Goal: Information Seeking & Learning: Learn about a topic

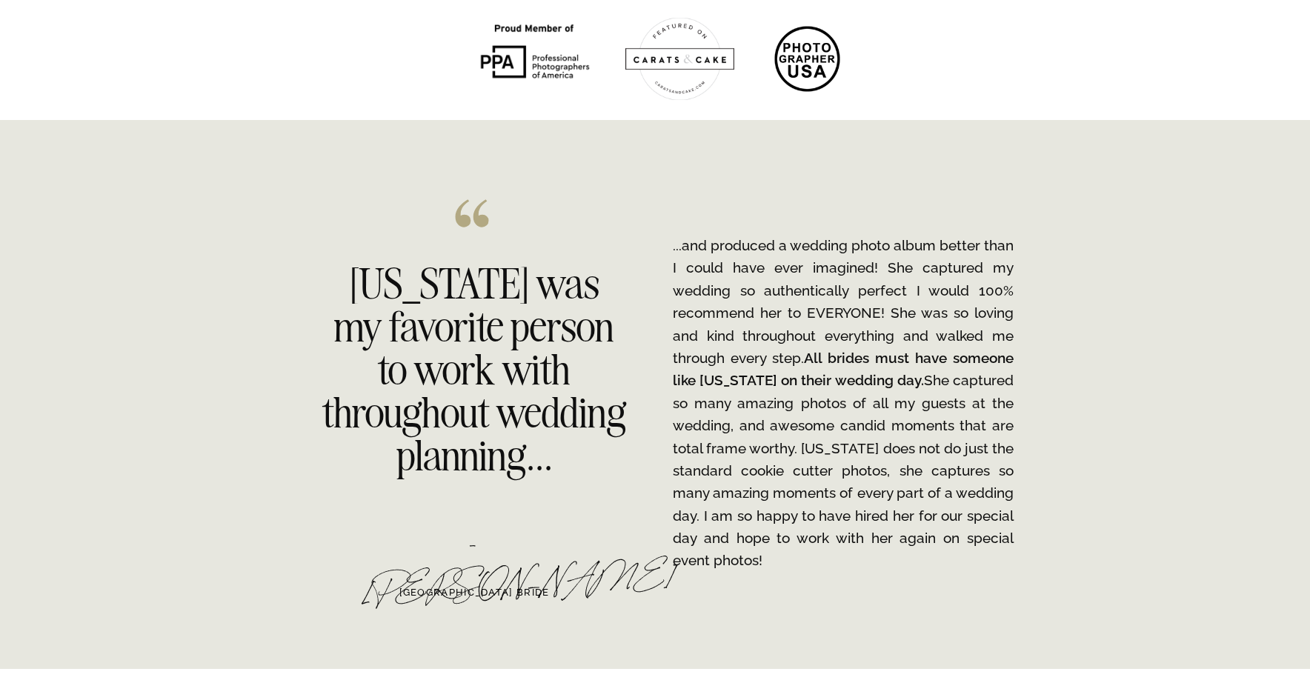
scroll to position [2300, 0]
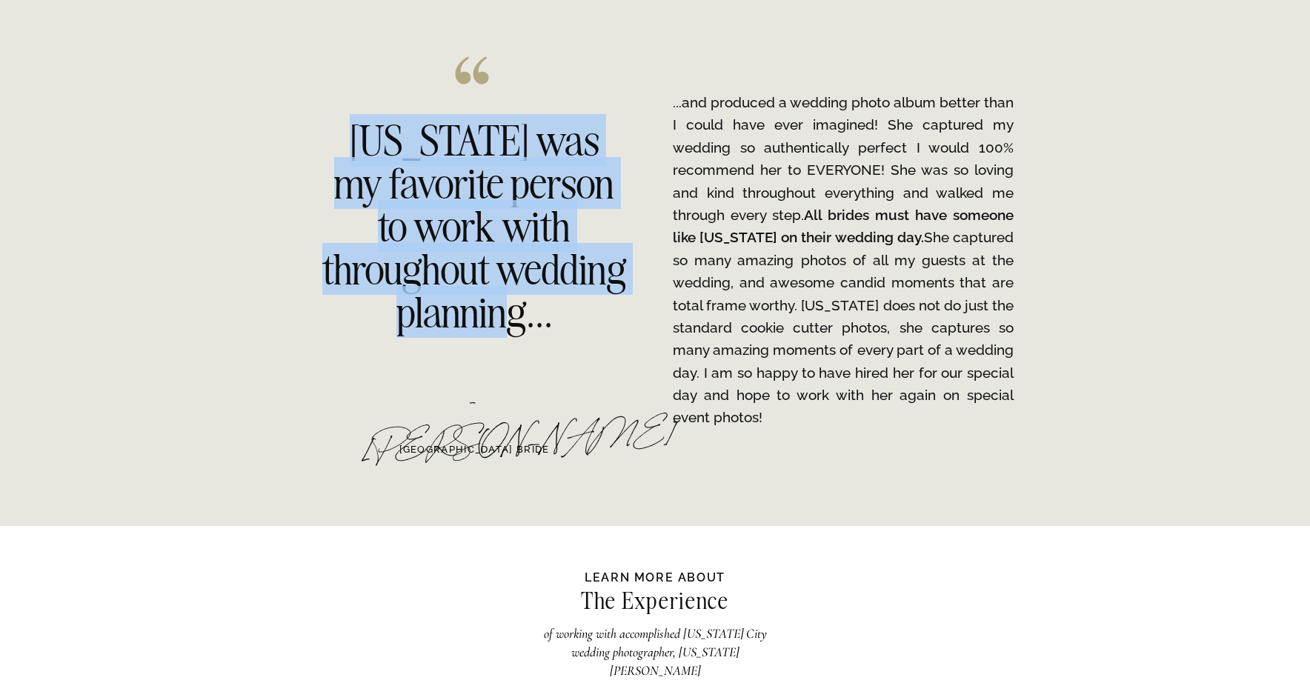
drag, startPoint x: 344, startPoint y: 139, endPoint x: 627, endPoint y: 312, distance: 331.2
click at [611, 304] on h2 "[US_STATE] was my favorite person to work with throughout wedding planning..." at bounding box center [474, 222] width 304 height 206
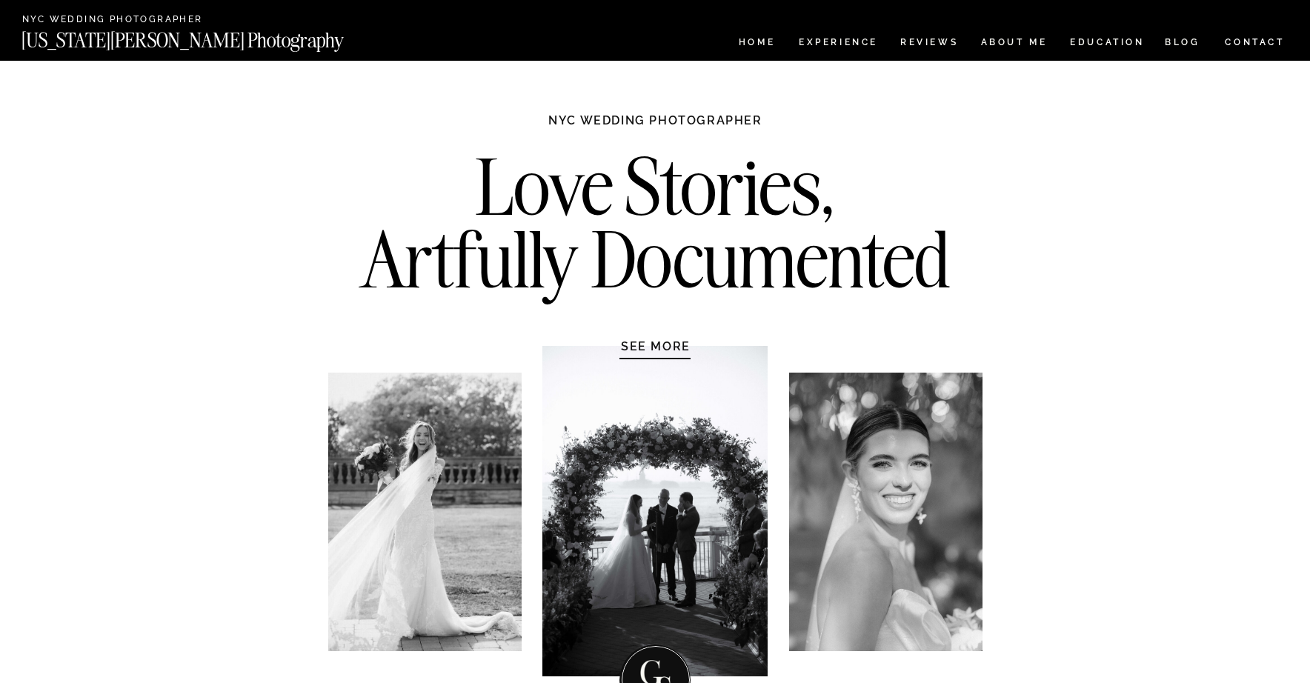
scroll to position [0, 0]
click at [836, 39] on nav "Experience" at bounding box center [838, 44] width 78 height 13
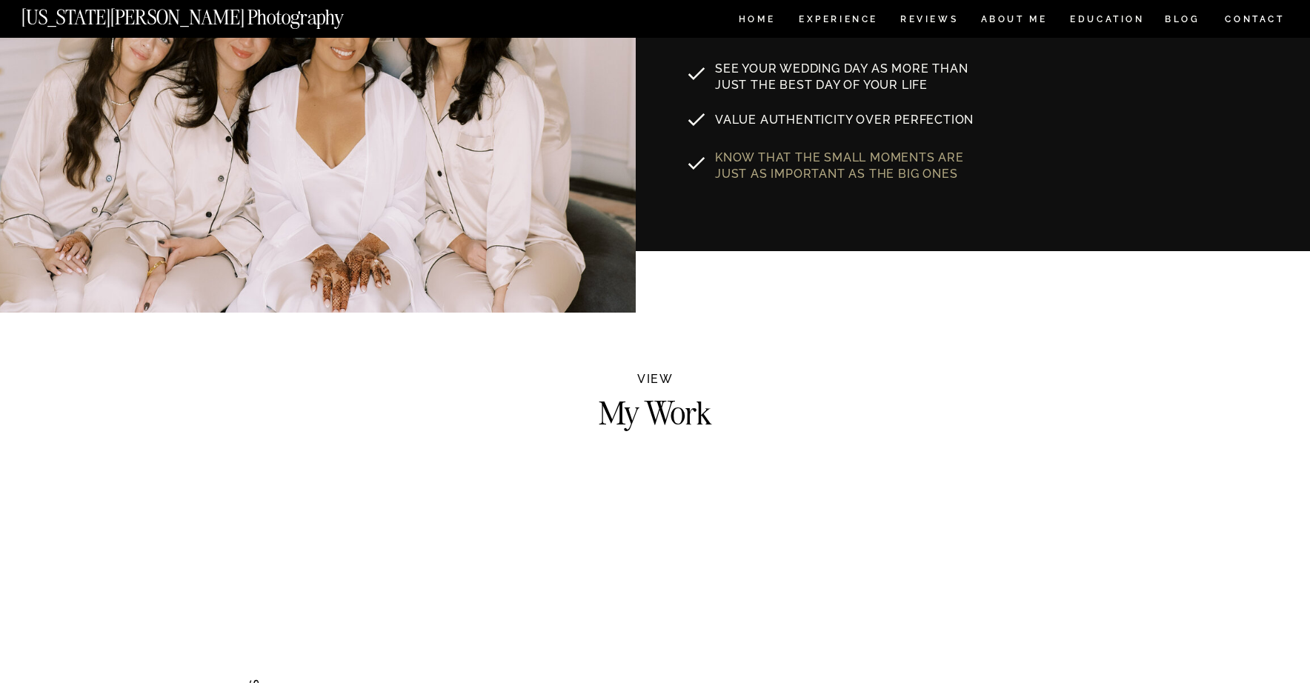
scroll to position [1374, 0]
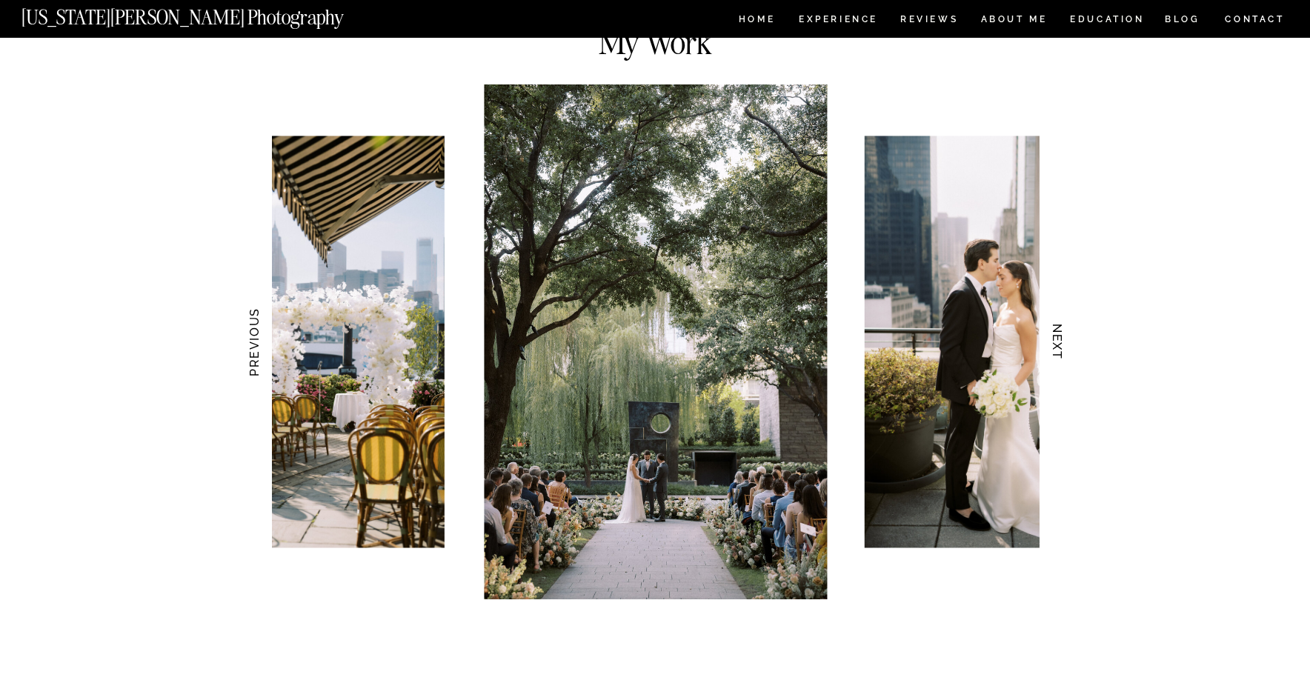
click at [1059, 341] on h3 "NEXT" at bounding box center [1058, 342] width 16 height 93
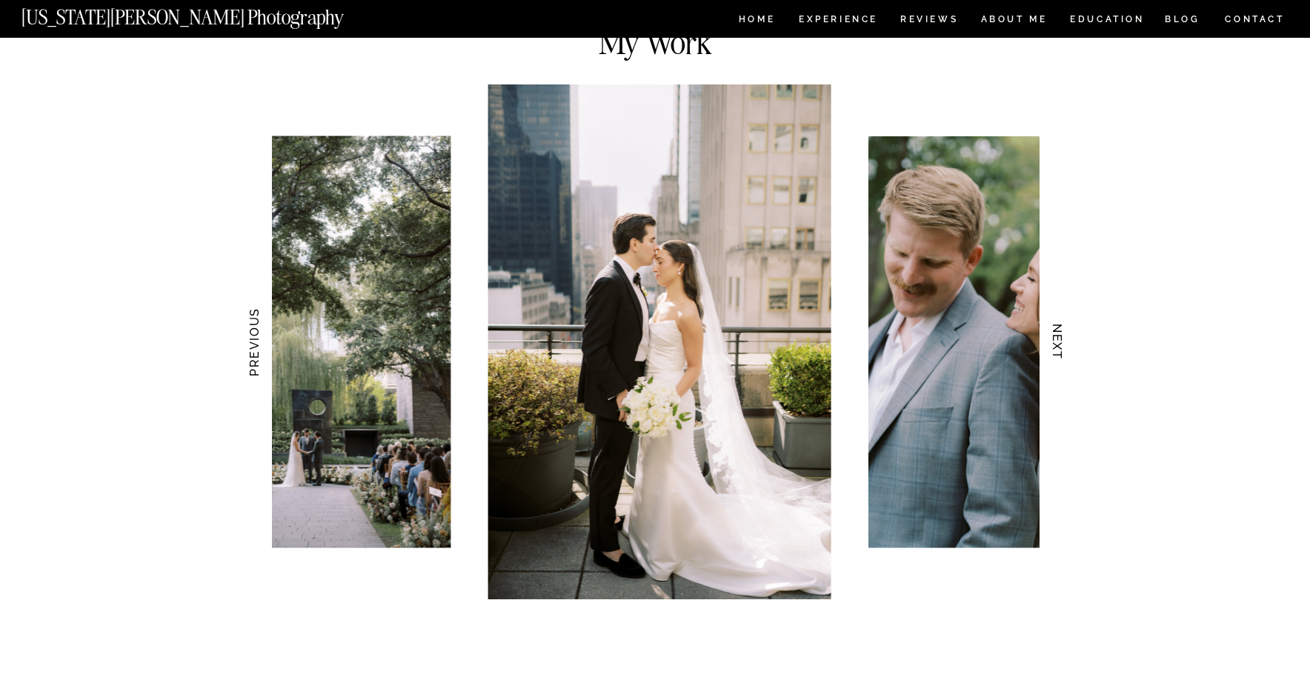
click at [1059, 341] on h3 "NEXT" at bounding box center [1058, 342] width 16 height 93
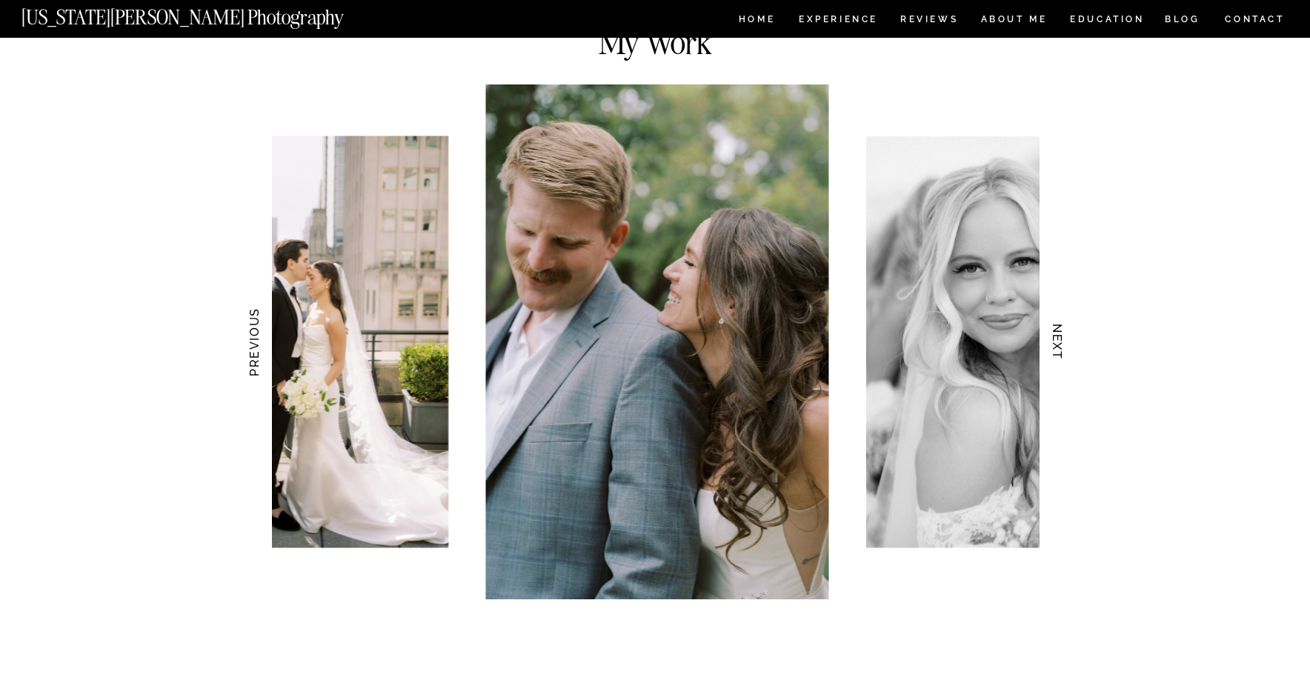
click at [1059, 341] on h3 "NEXT" at bounding box center [1058, 342] width 16 height 93
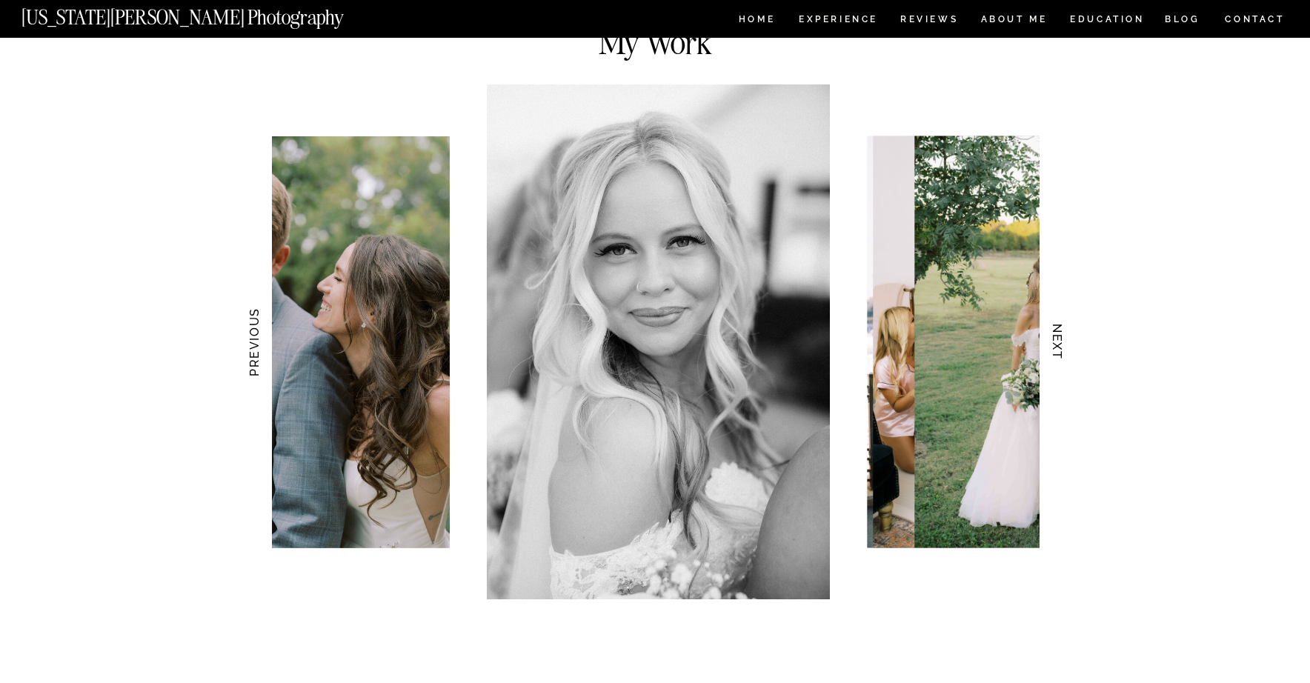
click at [1059, 341] on h3 "NEXT" at bounding box center [1058, 342] width 16 height 93
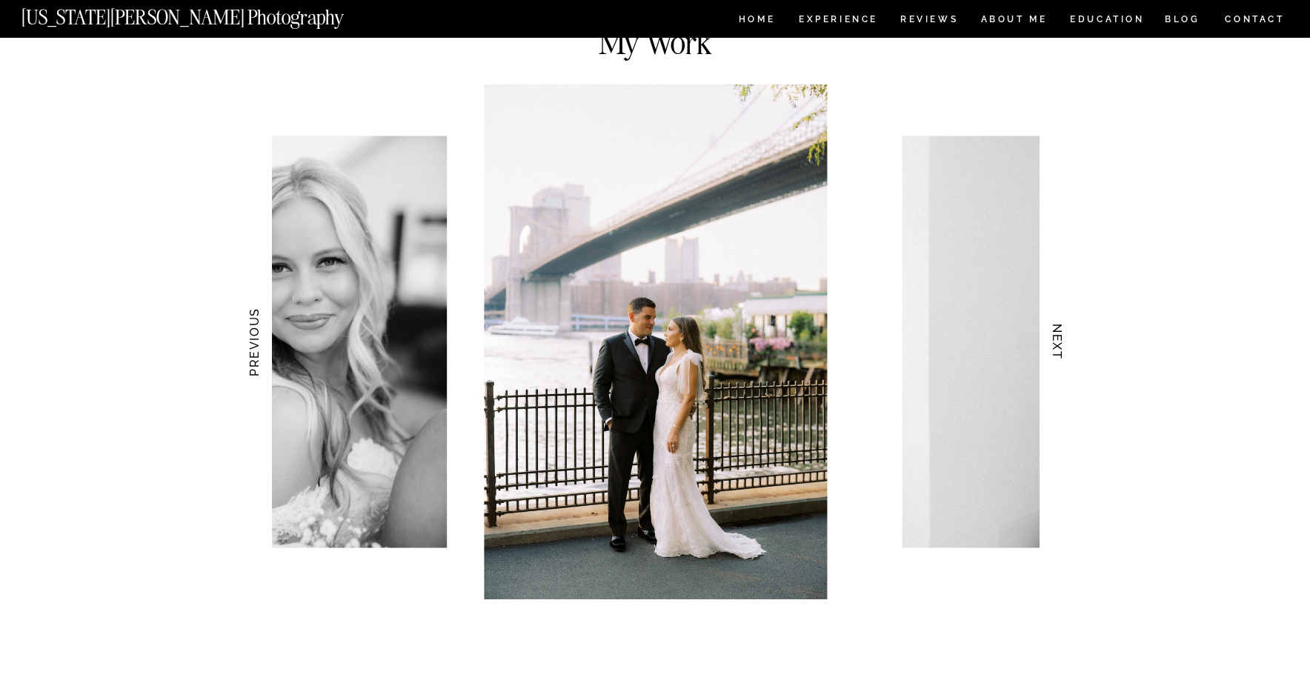
click at [1059, 341] on h3 "NEXT" at bounding box center [1058, 342] width 16 height 93
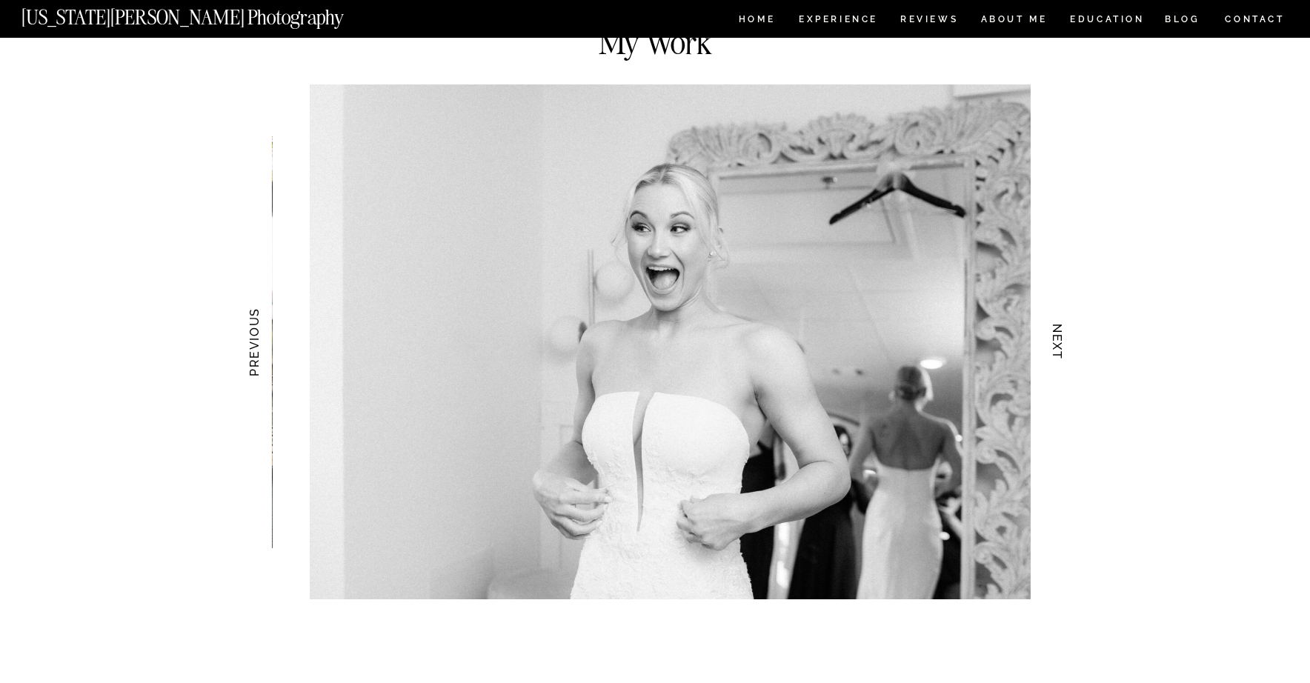
click at [1059, 341] on h3 "NEXT" at bounding box center [1058, 342] width 16 height 93
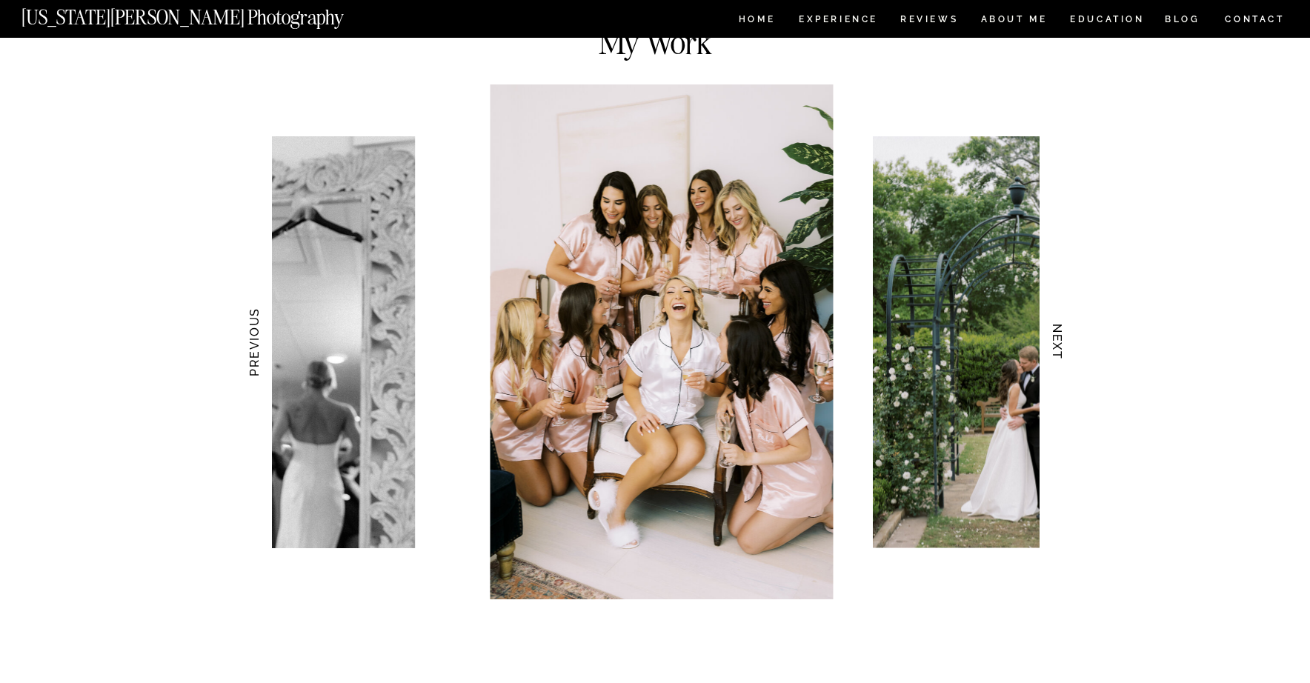
click at [1059, 341] on h3 "NEXT" at bounding box center [1058, 342] width 16 height 93
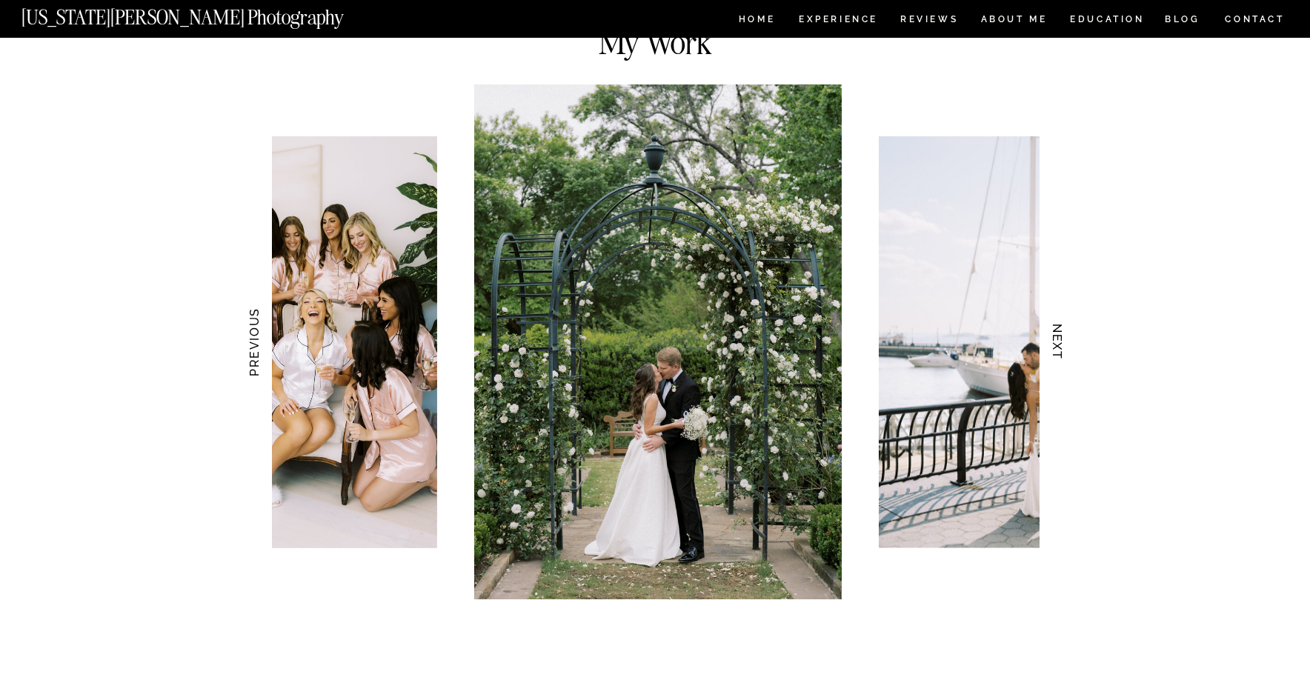
click at [1059, 341] on h3 "NEXT" at bounding box center [1058, 342] width 16 height 93
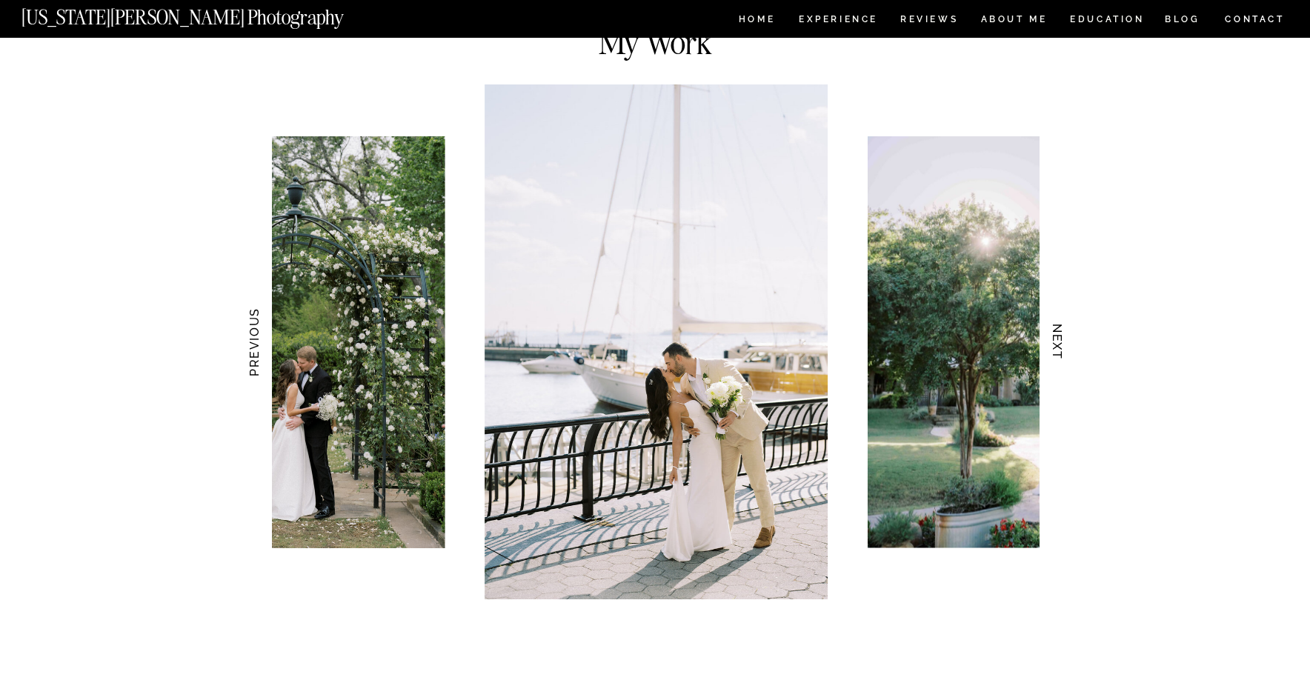
click at [1059, 341] on h3 "NEXT" at bounding box center [1058, 342] width 16 height 93
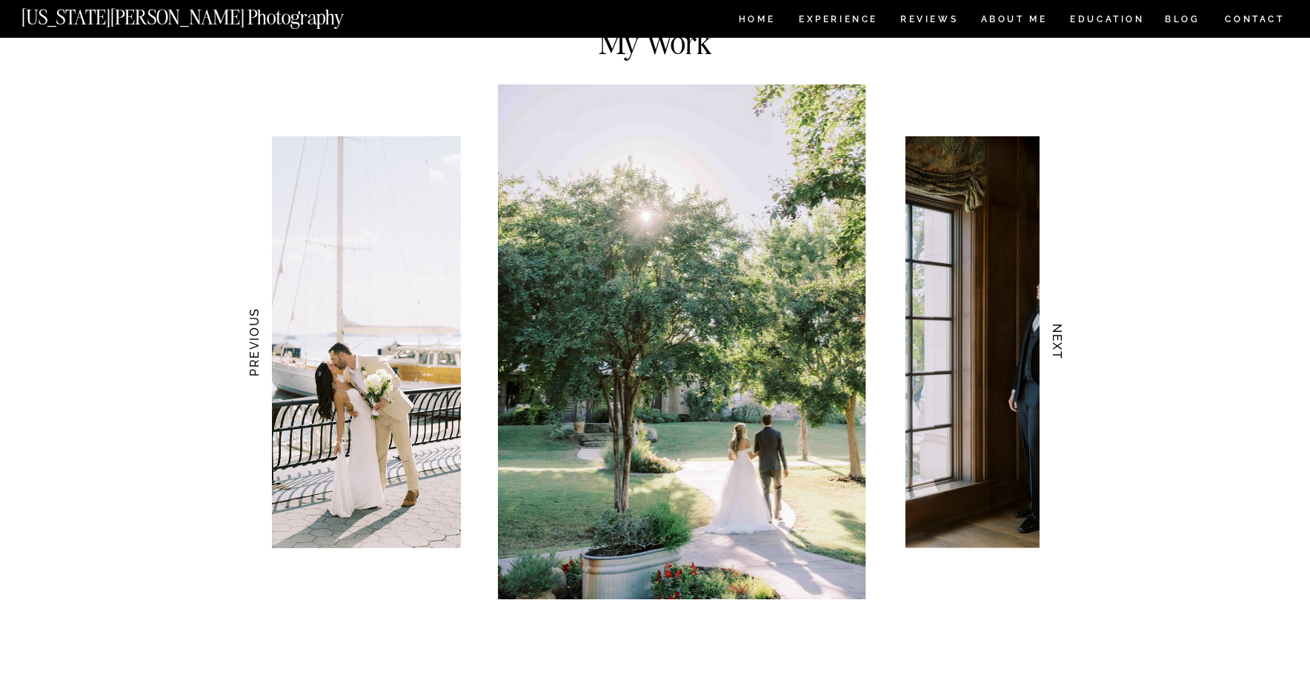
click at [1059, 341] on h3 "NEXT" at bounding box center [1058, 342] width 16 height 93
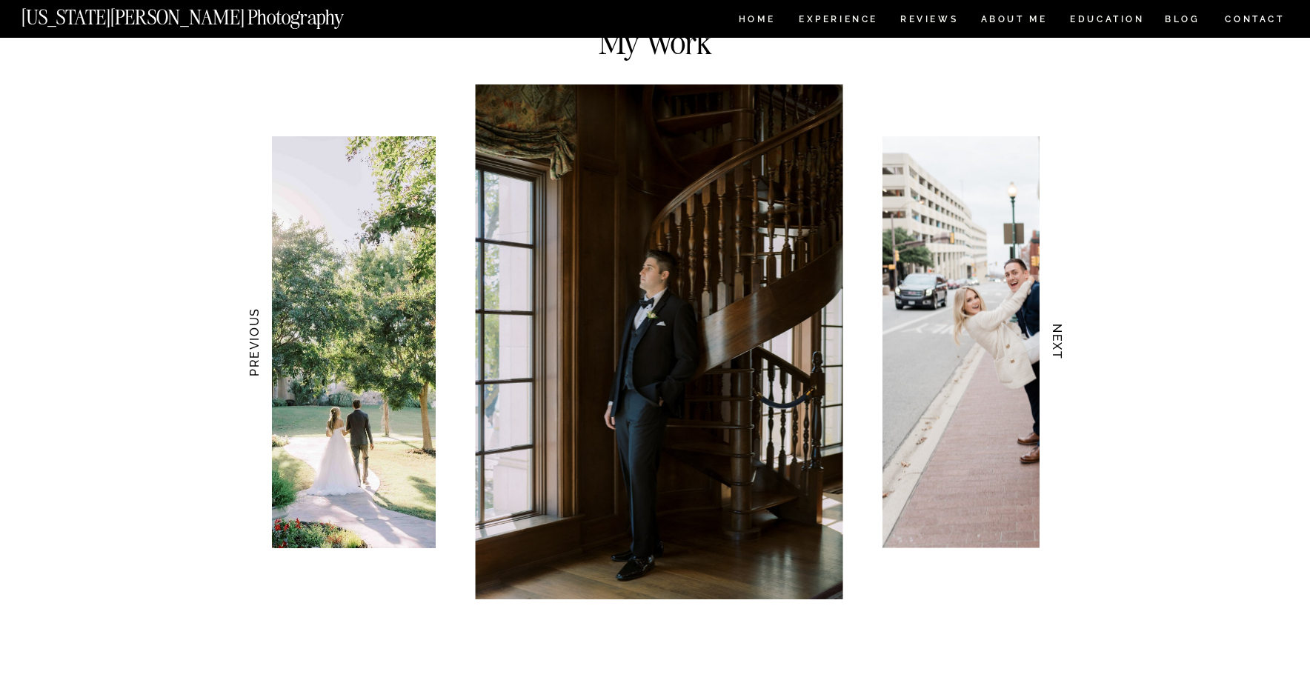
click at [1059, 341] on h3 "NEXT" at bounding box center [1058, 342] width 16 height 93
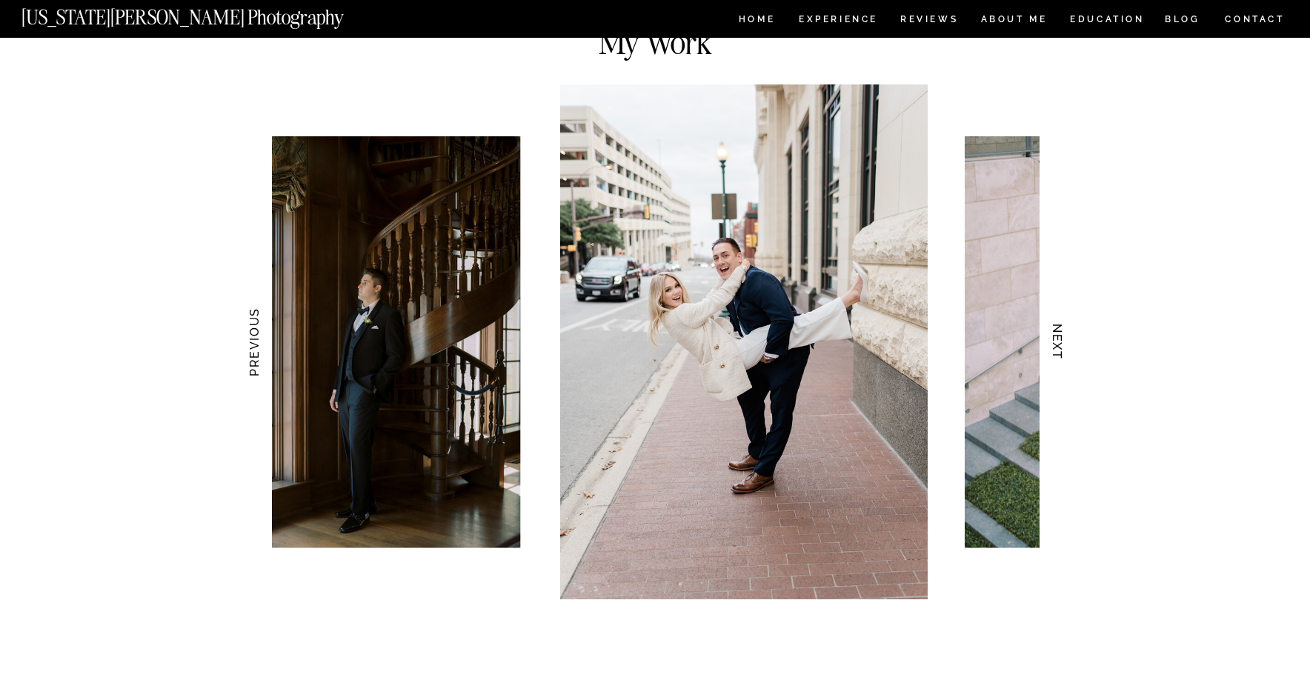
click at [1059, 341] on h3 "NEXT" at bounding box center [1058, 342] width 16 height 93
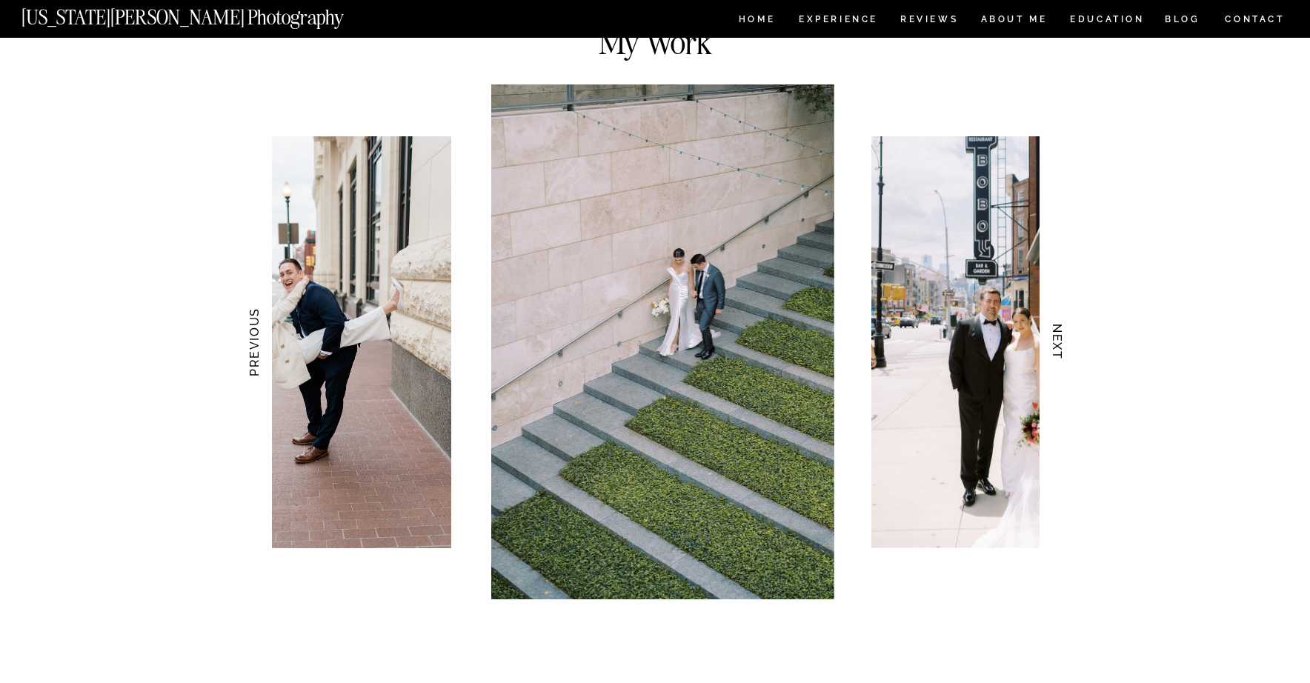
click at [1059, 341] on h3 "NEXT" at bounding box center [1058, 342] width 16 height 93
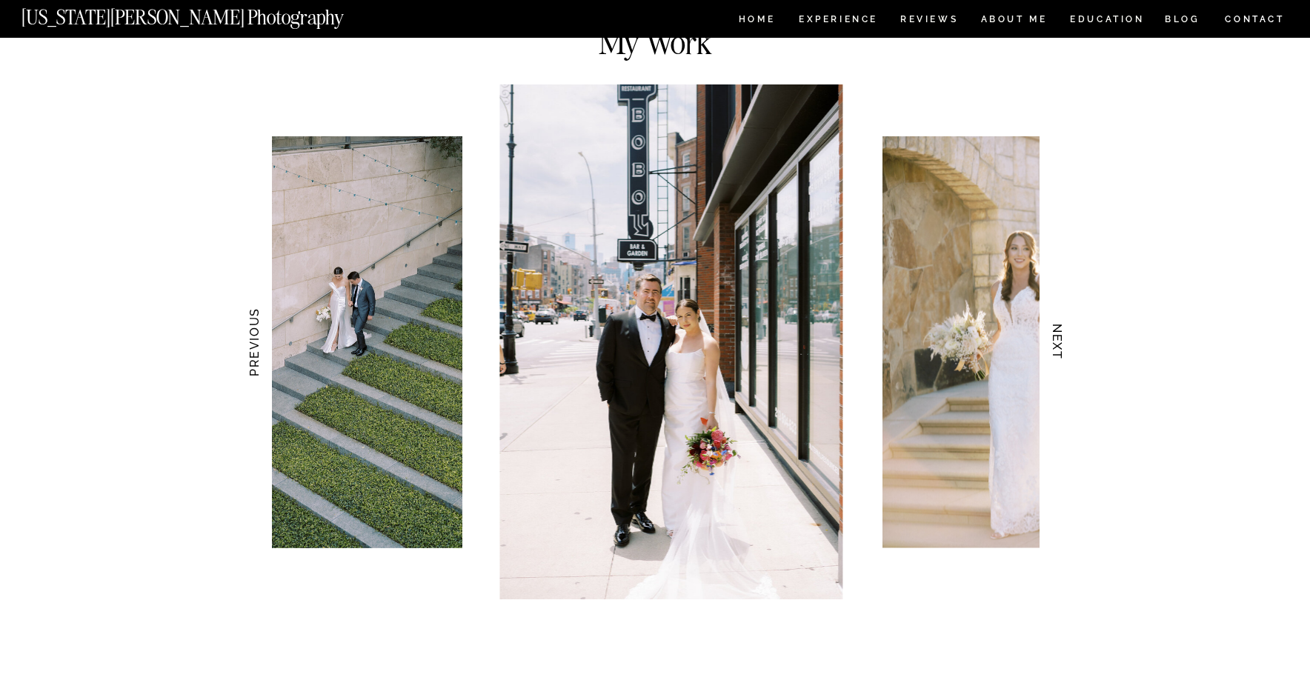
click at [1059, 341] on h3 "NEXT" at bounding box center [1058, 342] width 16 height 93
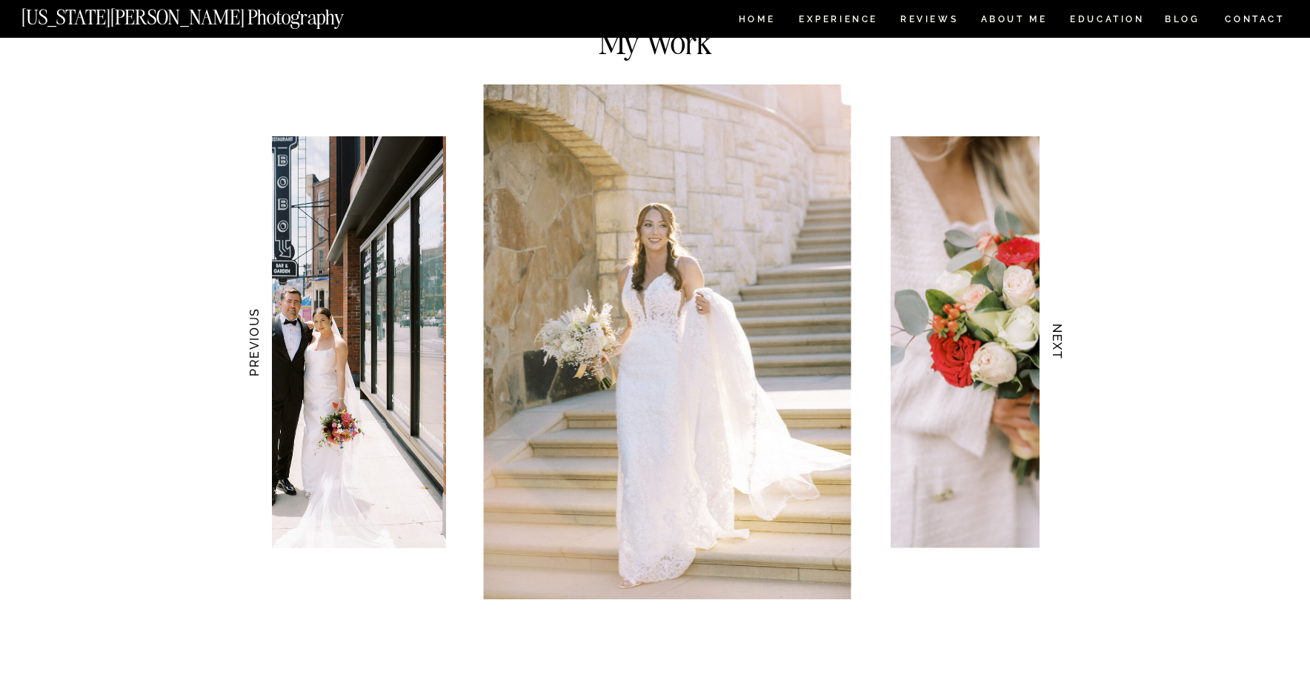
click at [1059, 341] on h3 "NEXT" at bounding box center [1058, 342] width 16 height 93
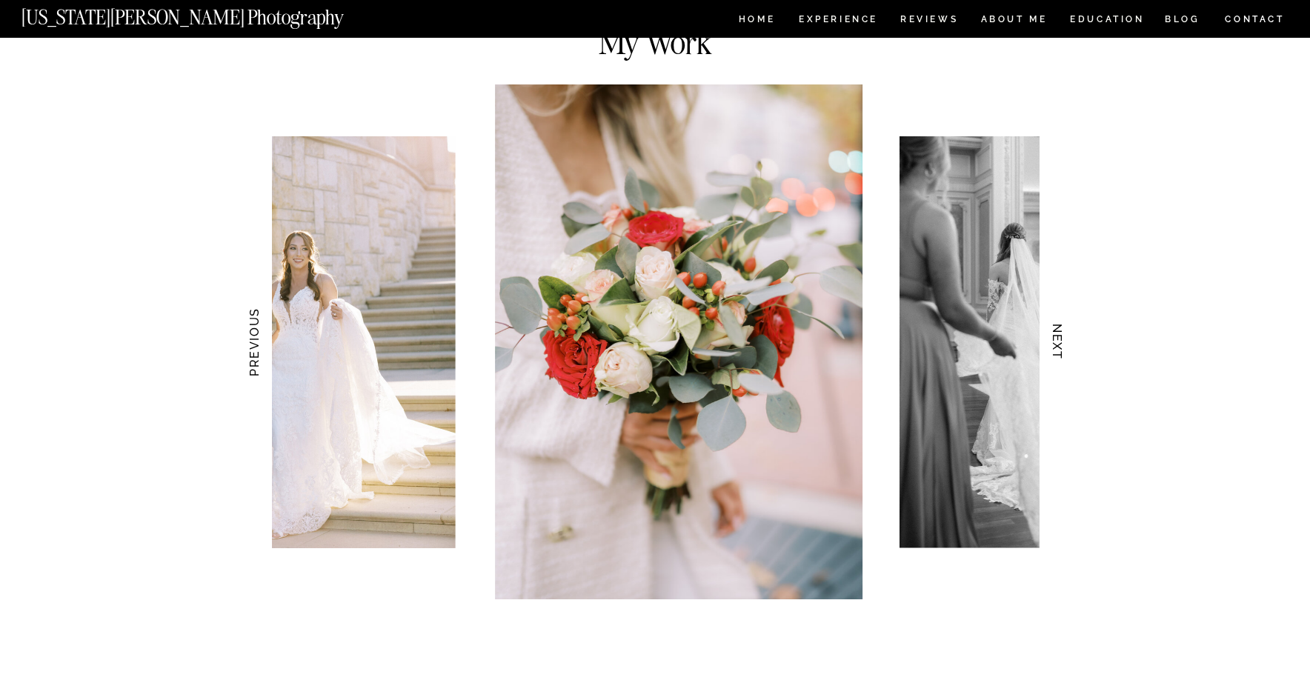
click at [1059, 341] on h3 "NEXT" at bounding box center [1058, 342] width 16 height 93
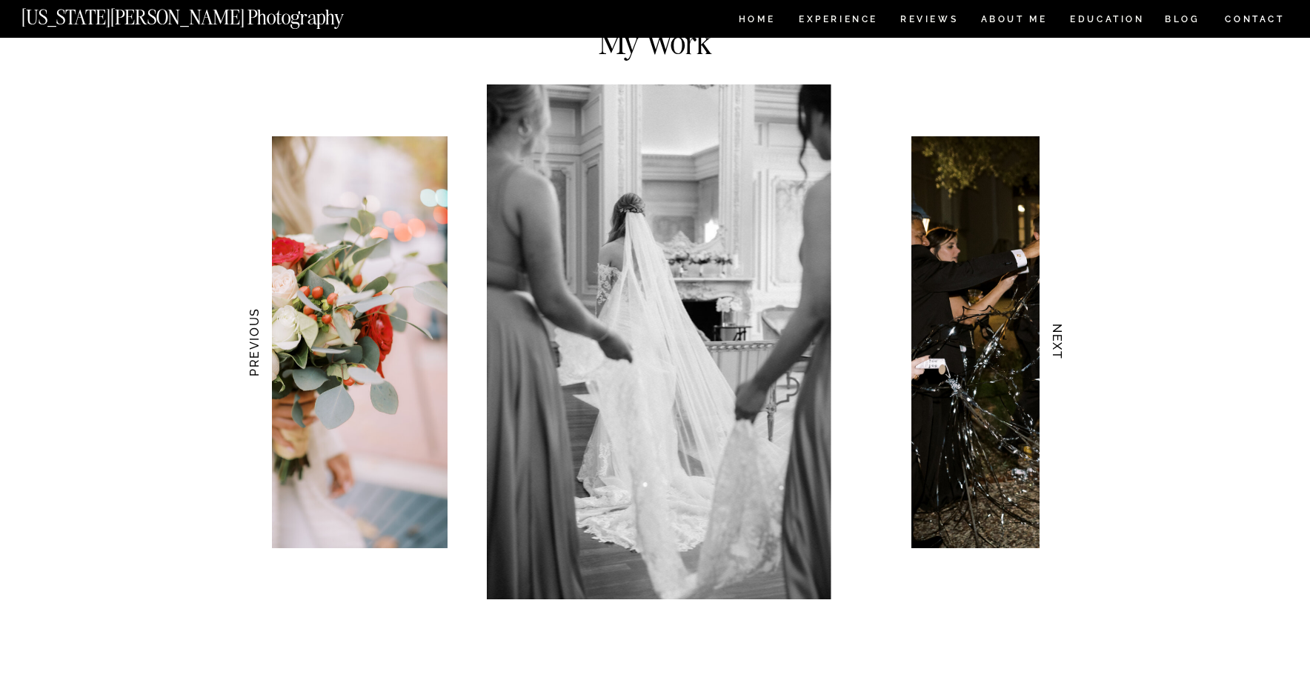
click at [1059, 341] on h3 "NEXT" at bounding box center [1058, 342] width 16 height 93
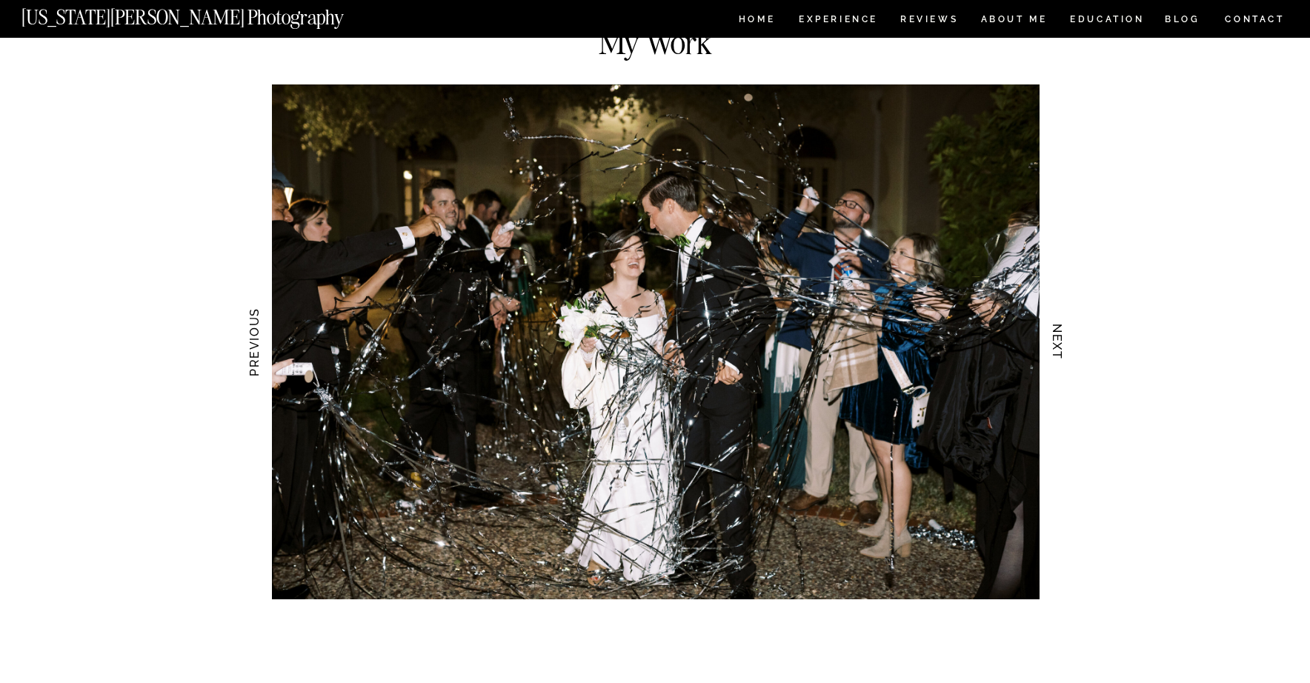
click at [1059, 341] on h3 "NEXT" at bounding box center [1058, 342] width 16 height 93
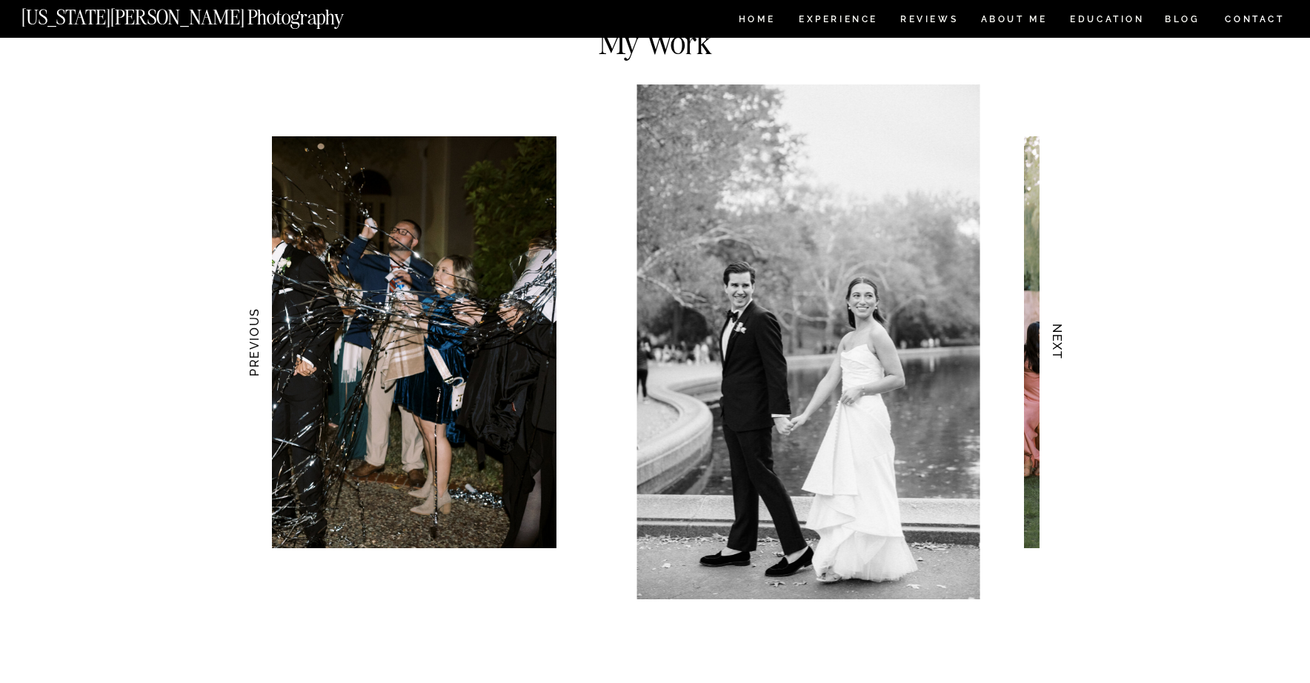
click at [1059, 341] on h3 "NEXT" at bounding box center [1058, 342] width 16 height 93
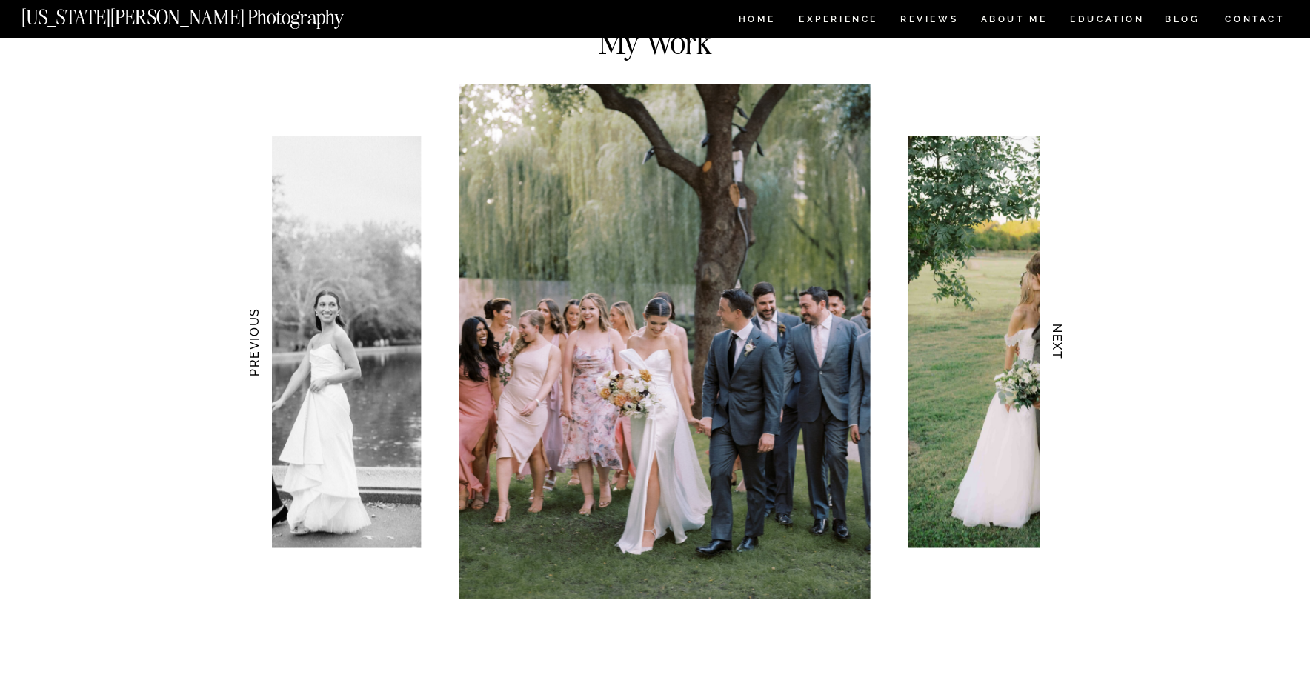
click at [1059, 341] on h3 "NEXT" at bounding box center [1058, 342] width 16 height 93
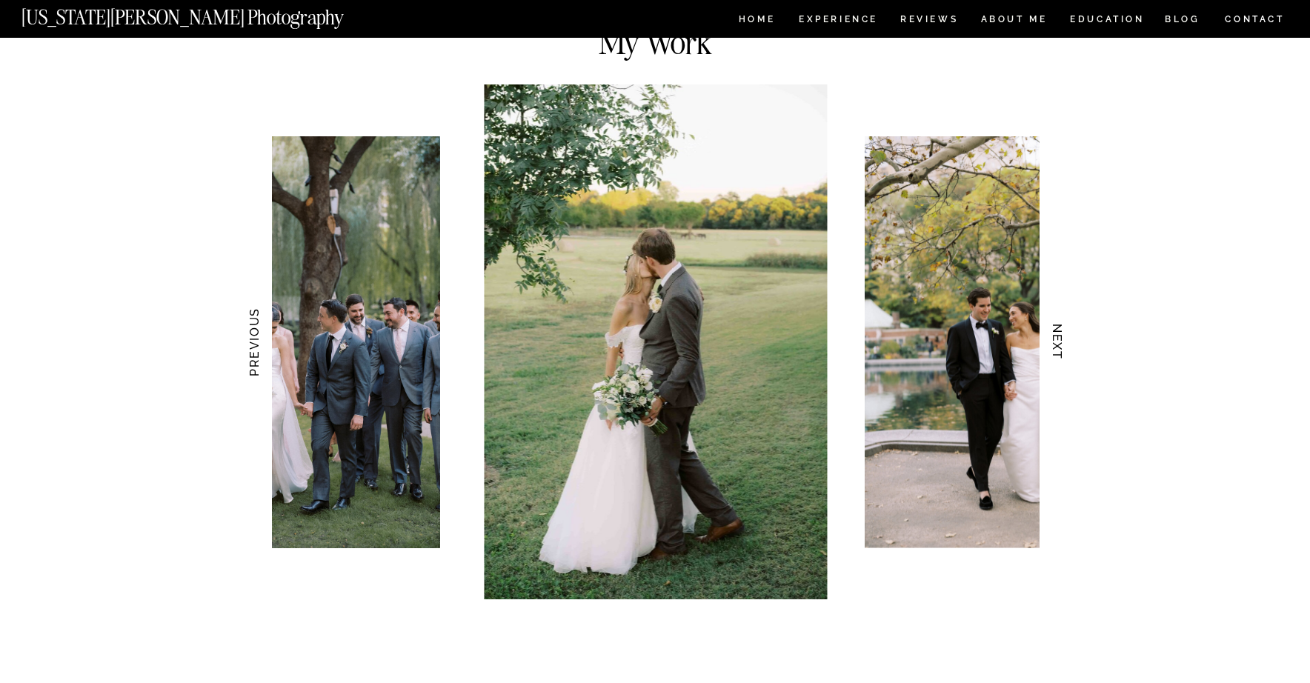
click at [1059, 341] on h3 "NEXT" at bounding box center [1058, 342] width 16 height 93
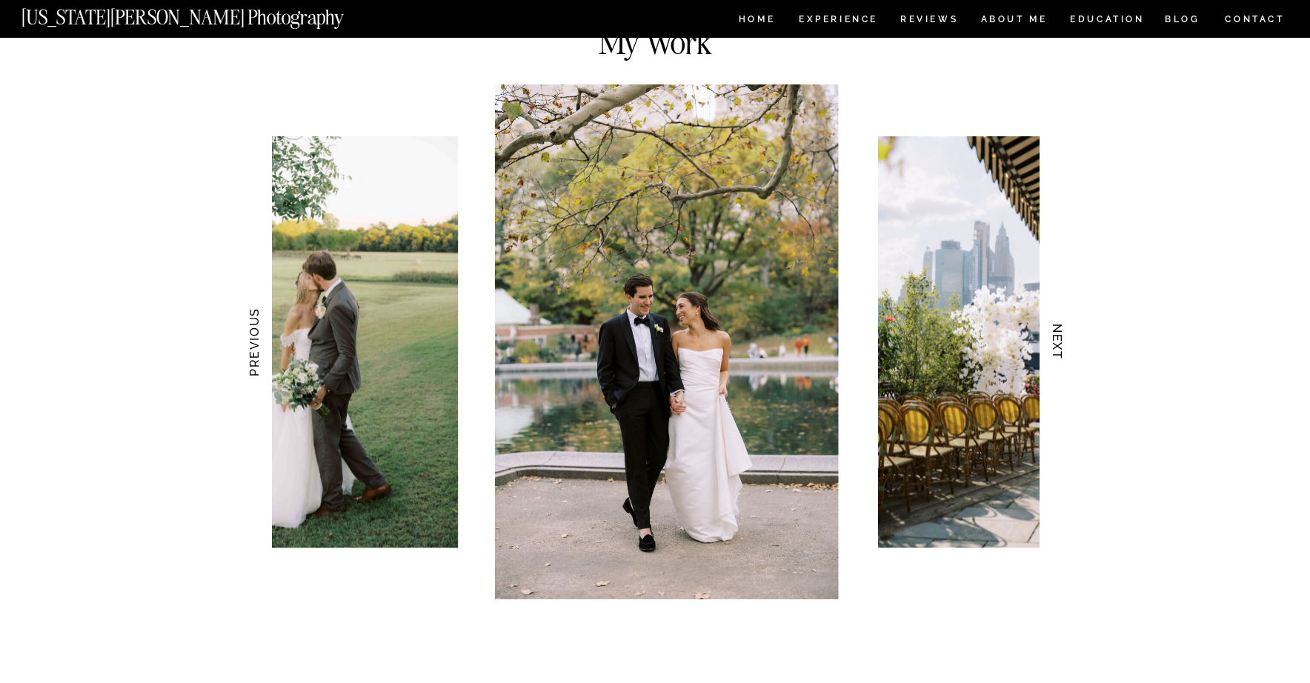
click at [1059, 341] on h3 "NEXT" at bounding box center [1058, 342] width 16 height 93
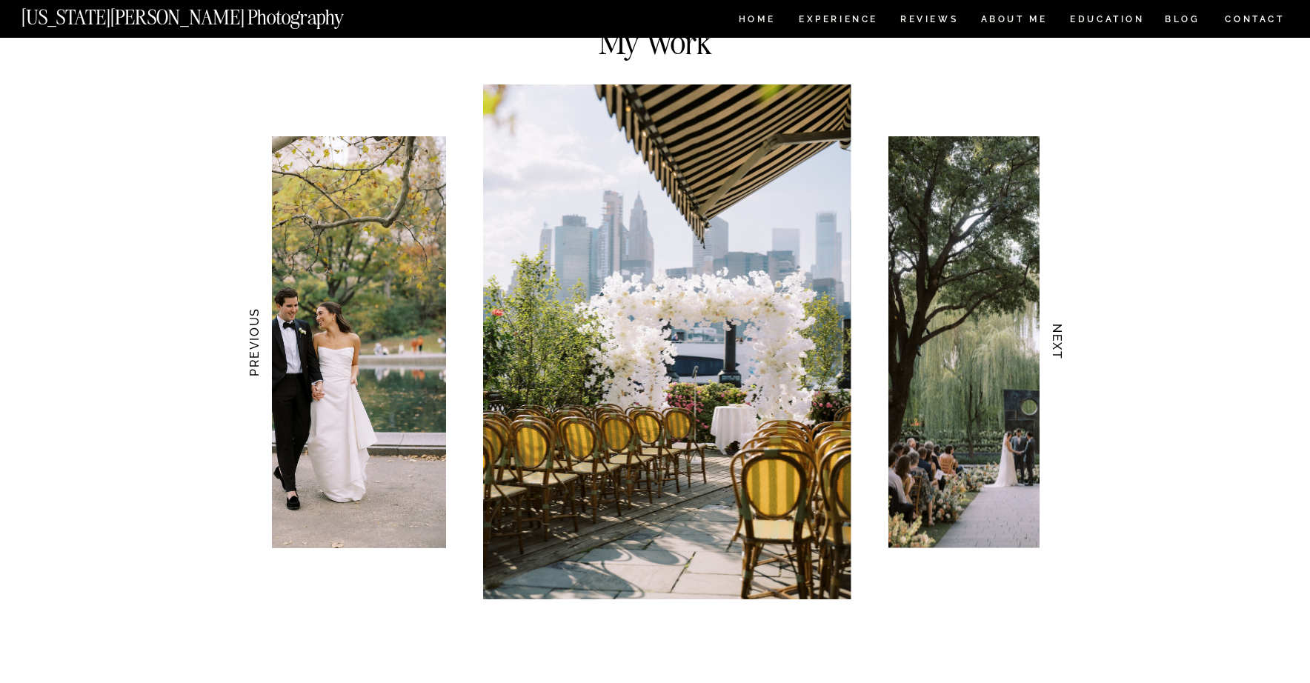
click at [1059, 341] on h3 "NEXT" at bounding box center [1058, 342] width 16 height 93
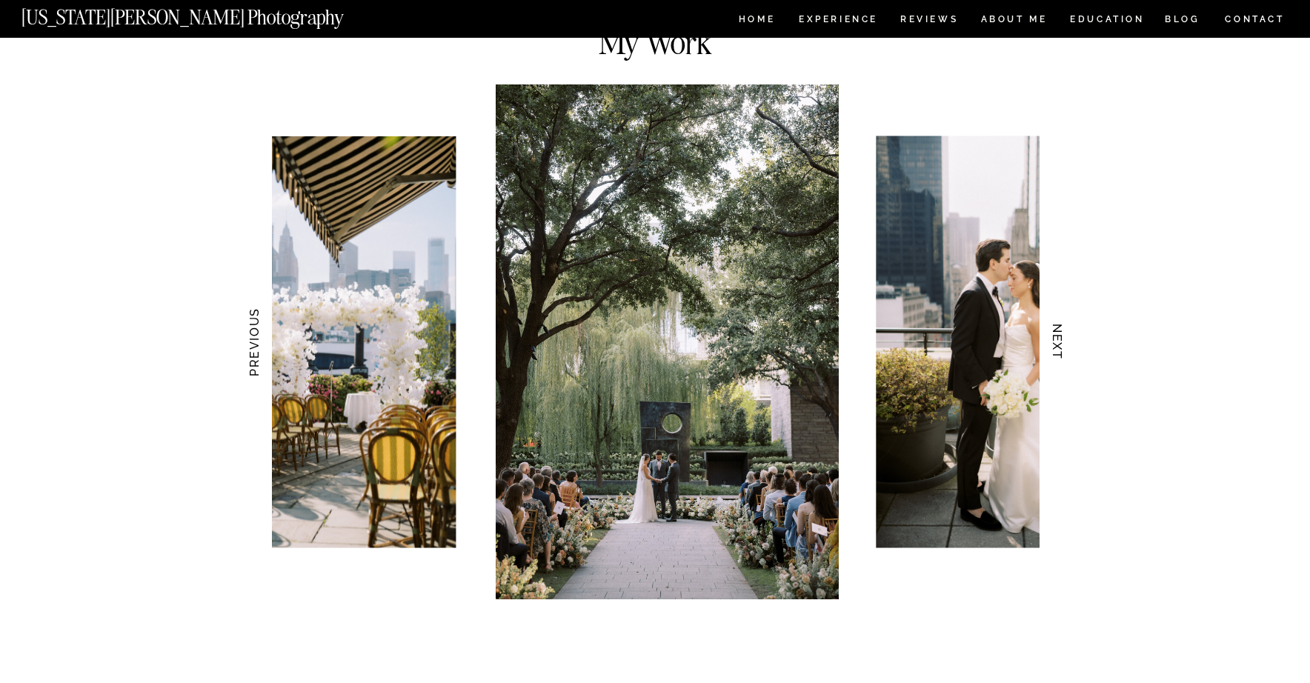
click at [1059, 341] on h3 "NEXT" at bounding box center [1058, 342] width 16 height 93
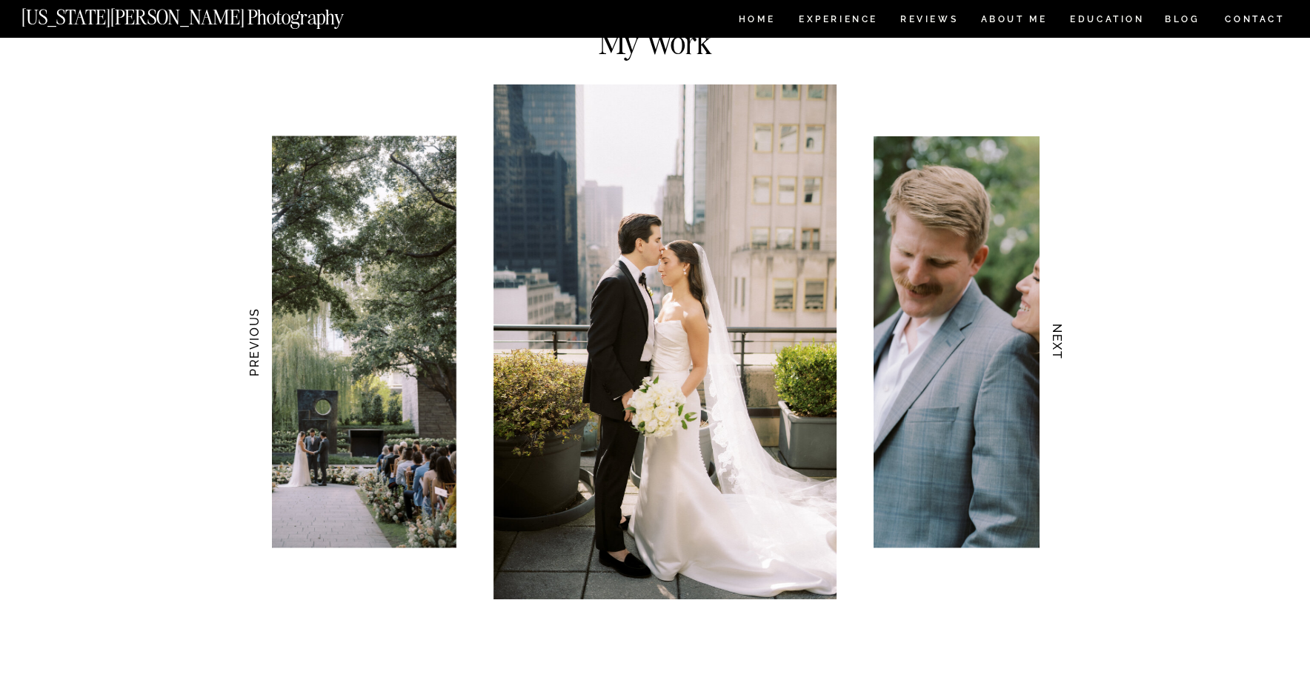
click at [1059, 341] on h3 "NEXT" at bounding box center [1058, 342] width 16 height 93
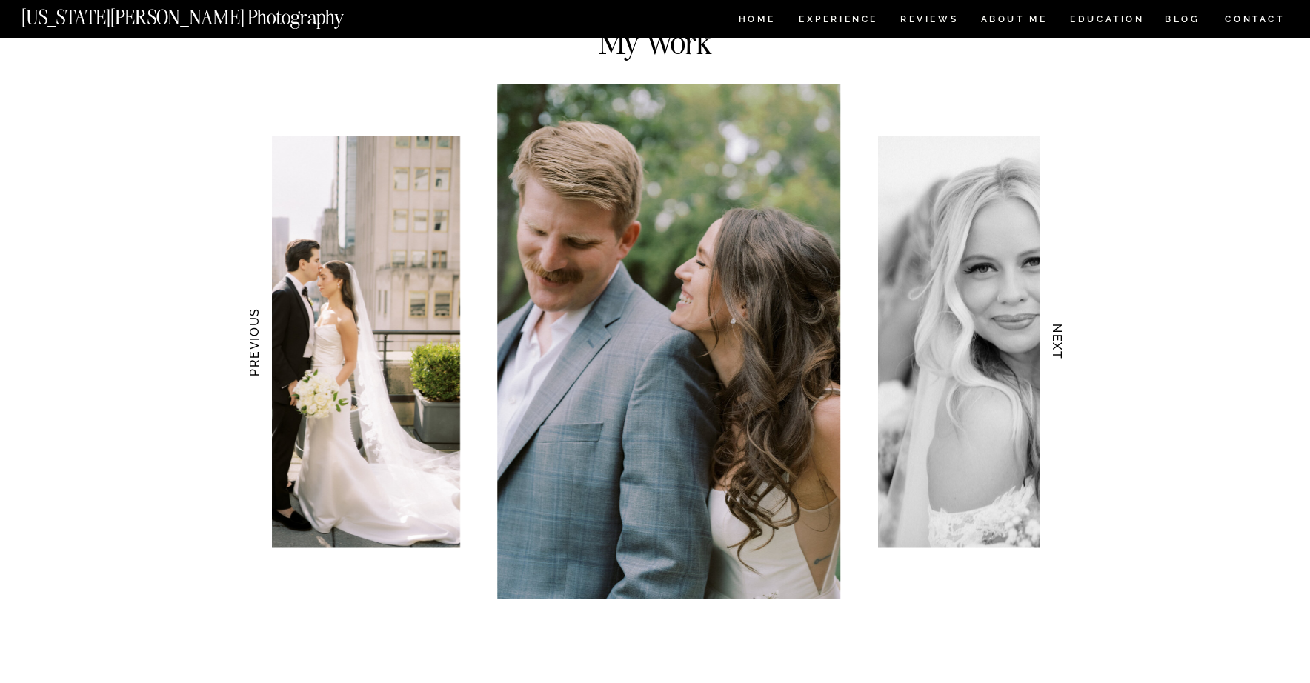
click at [1059, 341] on h3 "NEXT" at bounding box center [1058, 342] width 16 height 93
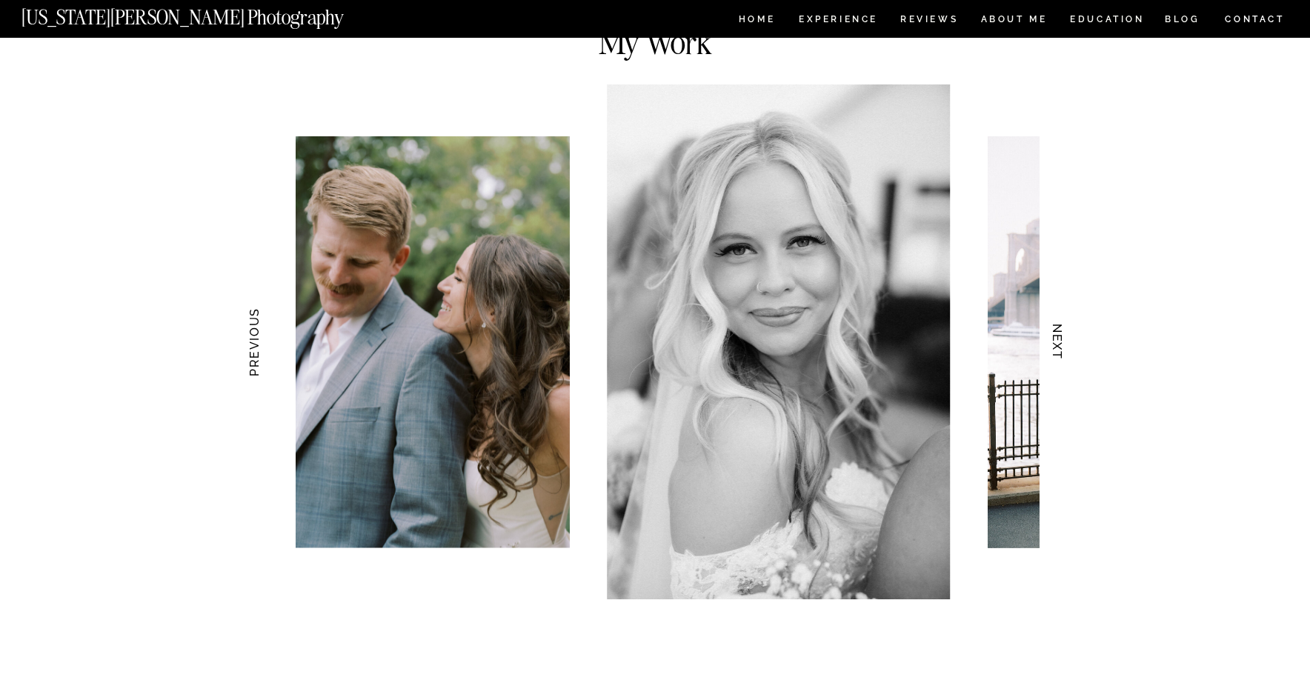
click at [1059, 341] on h3 "NEXT" at bounding box center [1058, 342] width 16 height 93
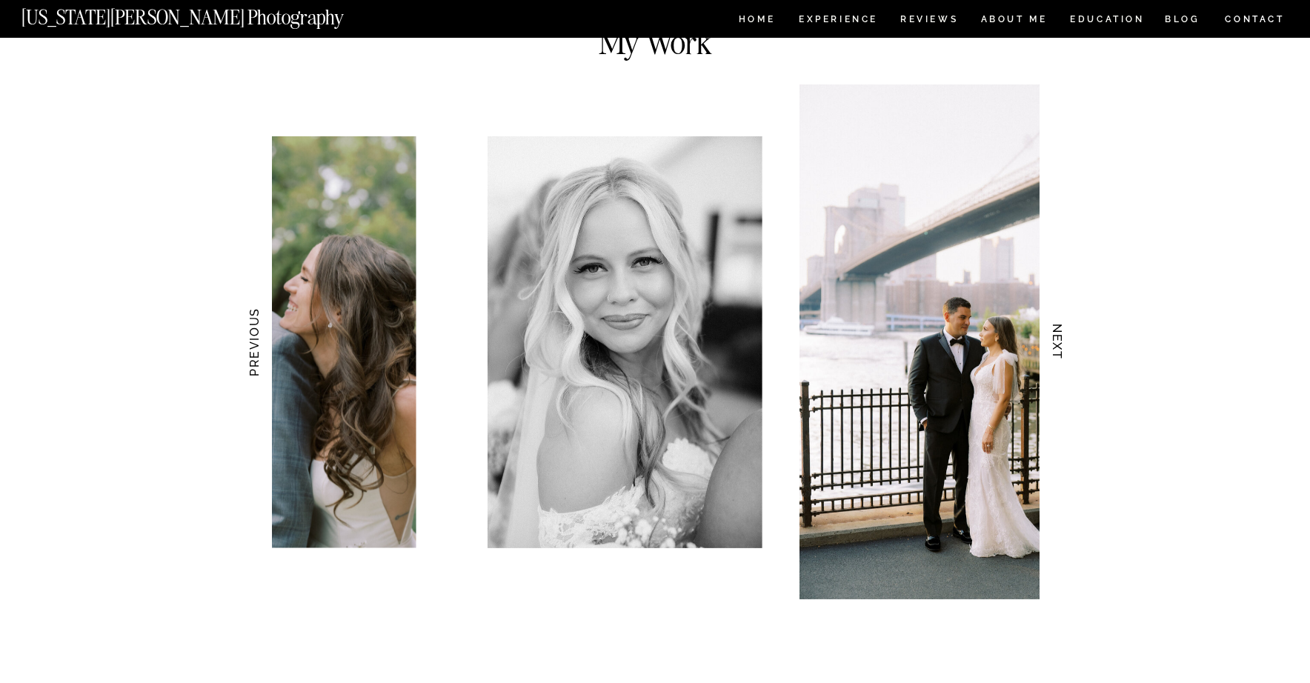
click at [1059, 341] on h3 "NEXT" at bounding box center [1058, 342] width 16 height 93
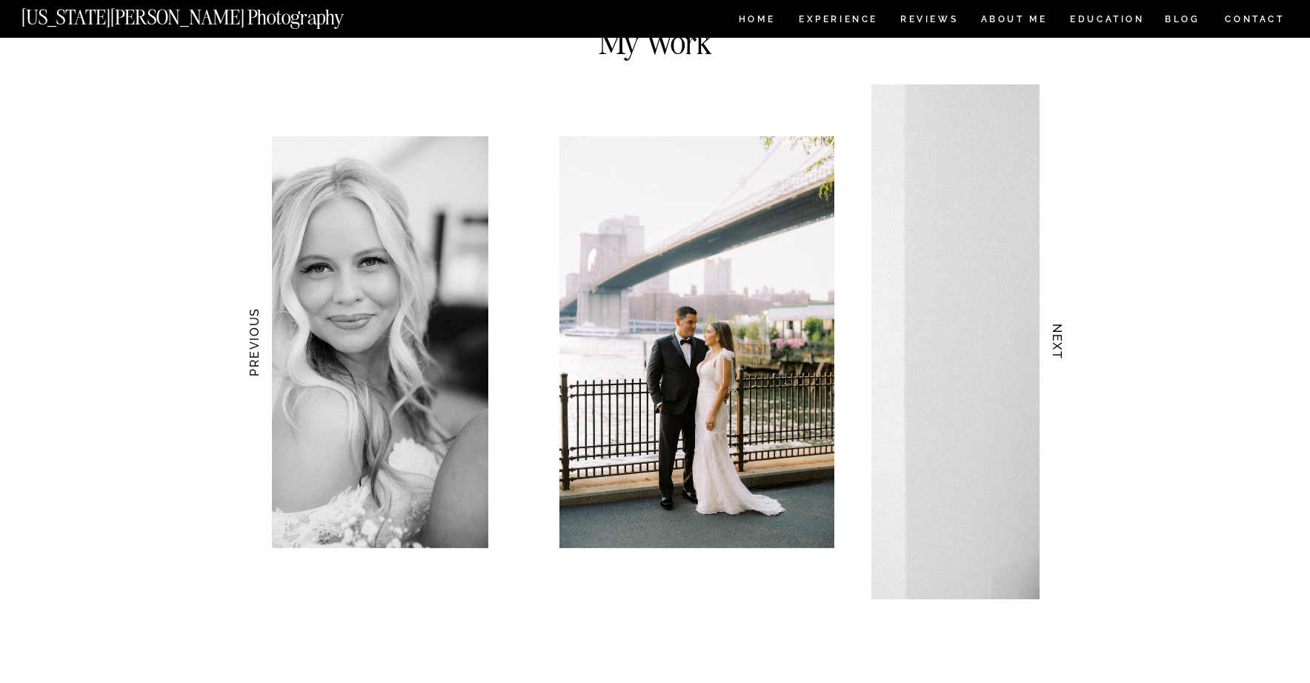
click at [1059, 341] on h3 "NEXT" at bounding box center [1058, 342] width 16 height 93
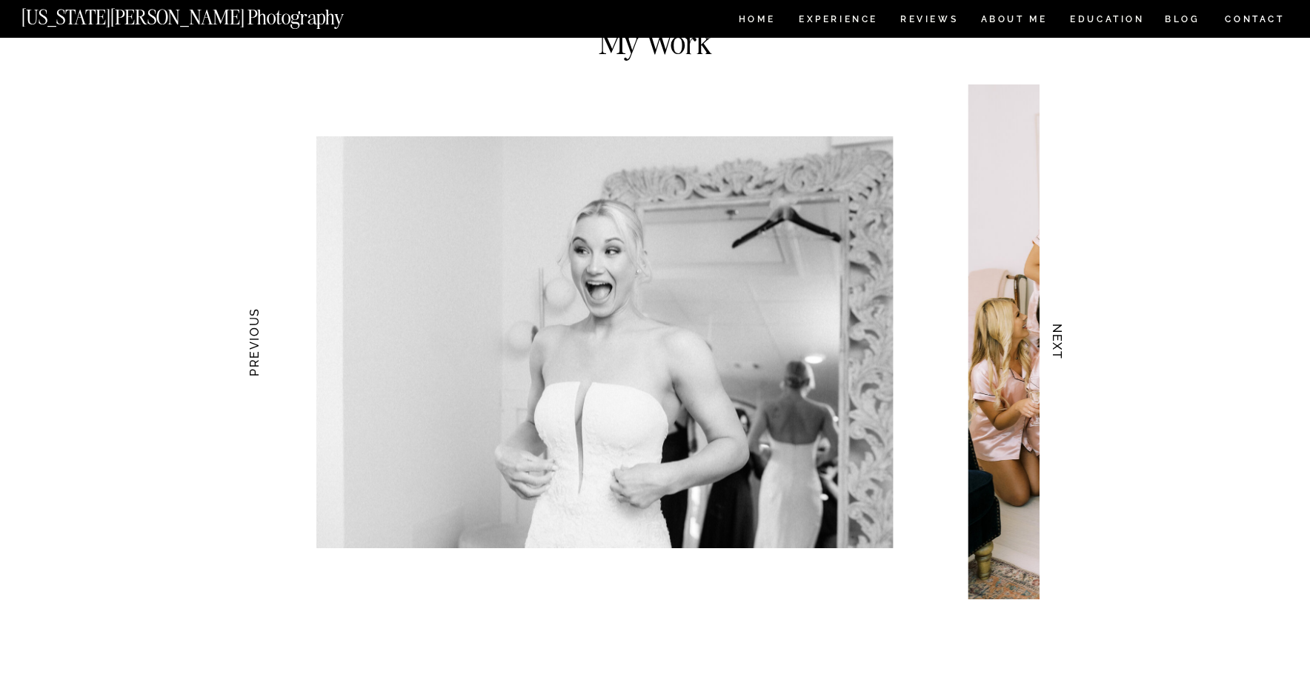
click at [1059, 341] on h3 "NEXT" at bounding box center [1058, 342] width 16 height 93
